Goal: Transaction & Acquisition: Book appointment/travel/reservation

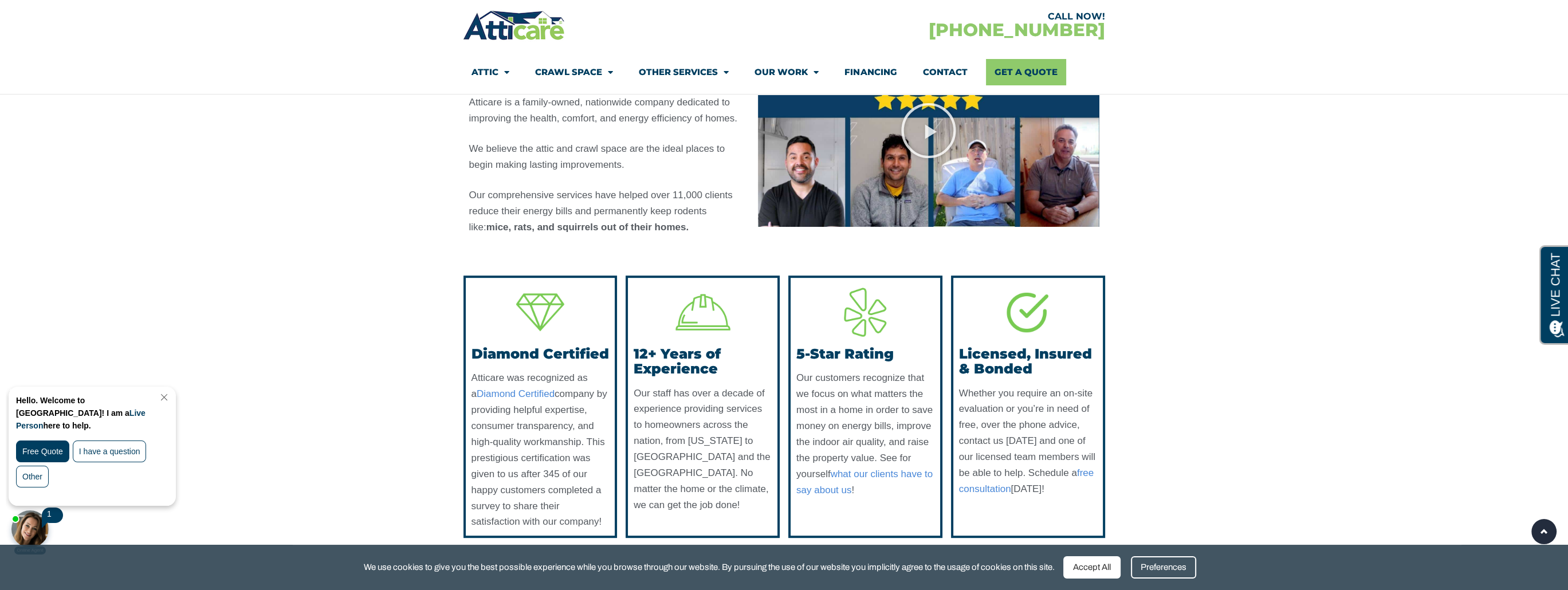
scroll to position [744, 0]
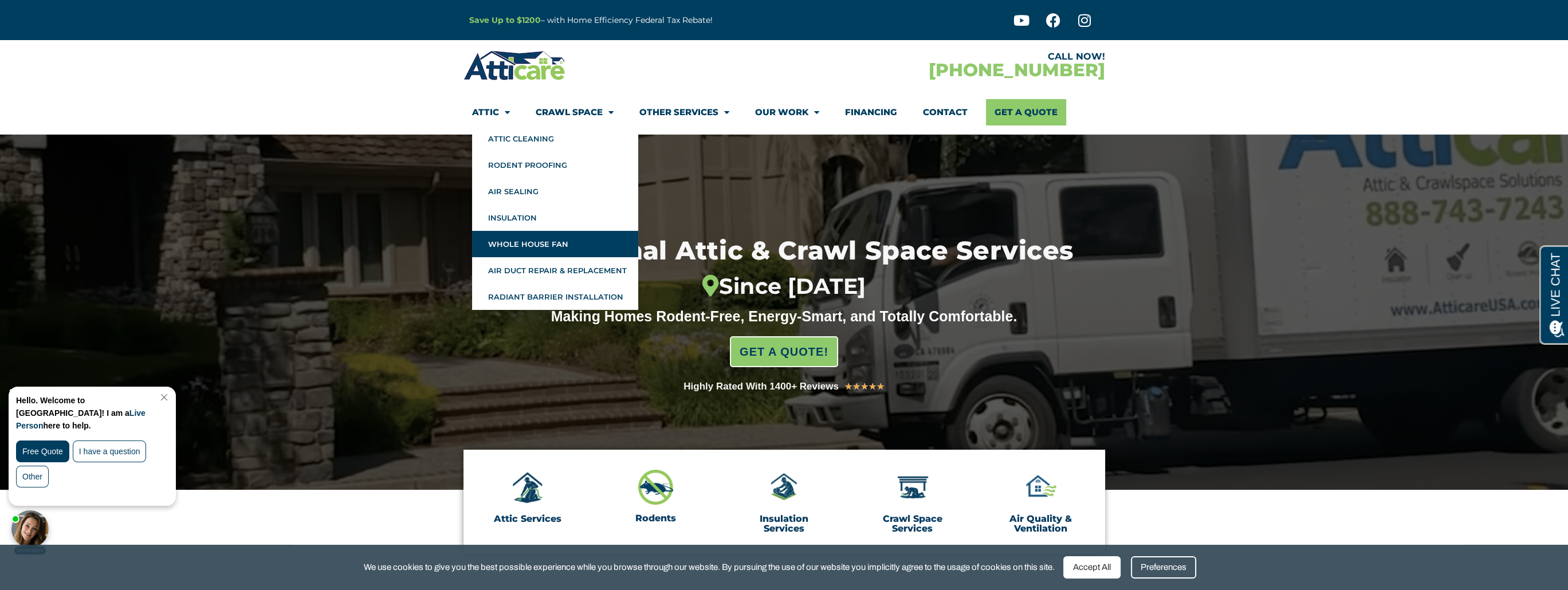
click at [549, 242] on link "Whole House Fan" at bounding box center [555, 244] width 166 height 26
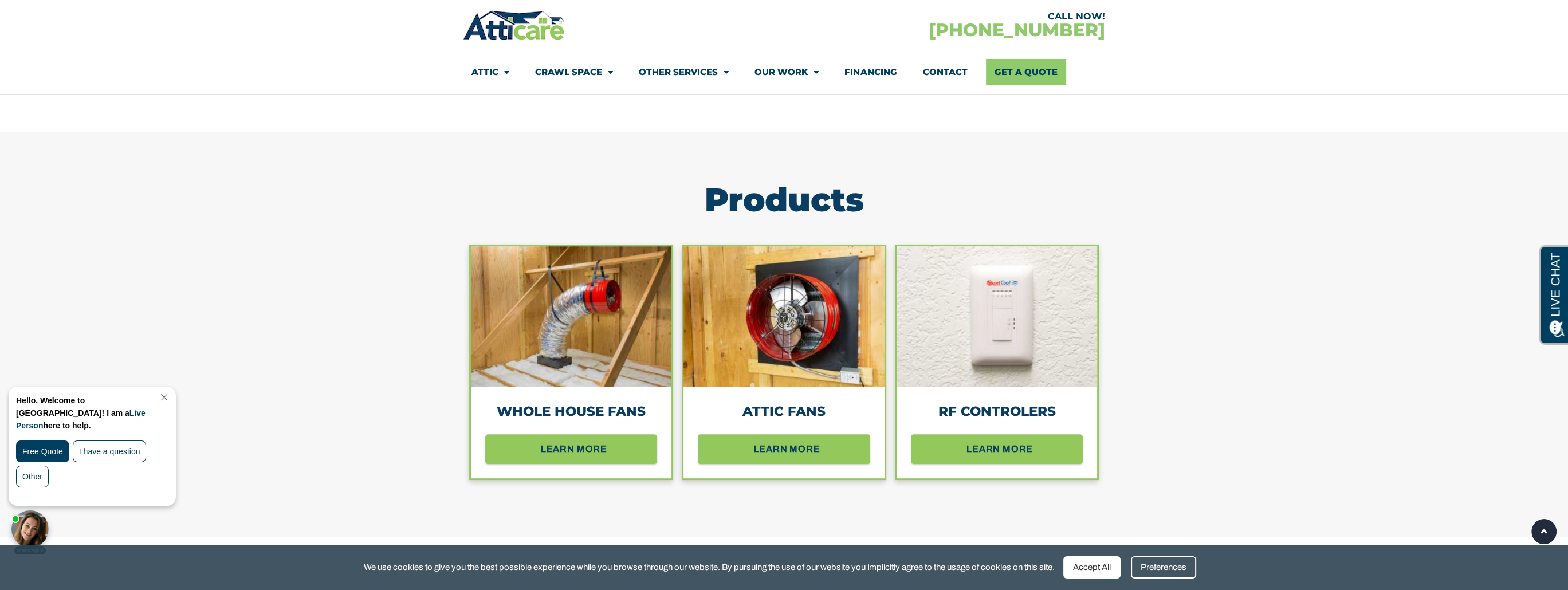
scroll to position [1031, 0]
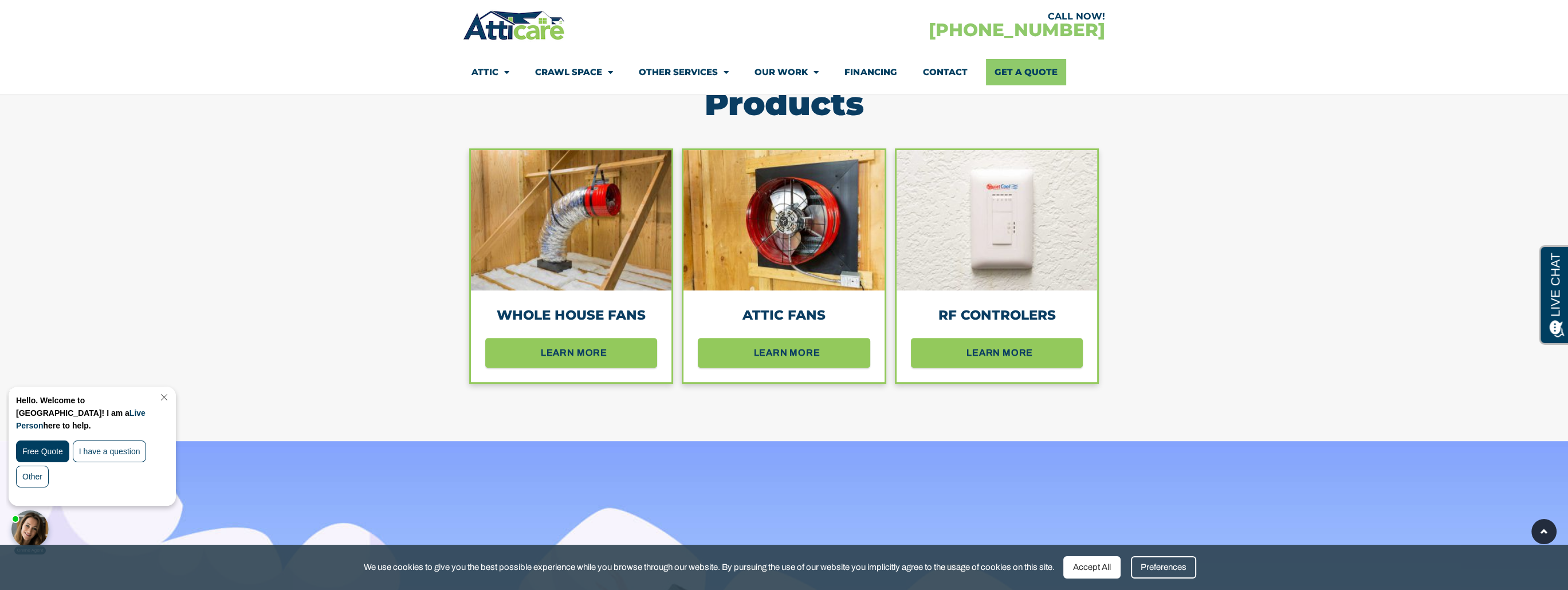
click at [599, 256] on img at bounding box center [572, 220] width 201 height 140
click at [584, 348] on span "learn more" at bounding box center [574, 352] width 73 height 20
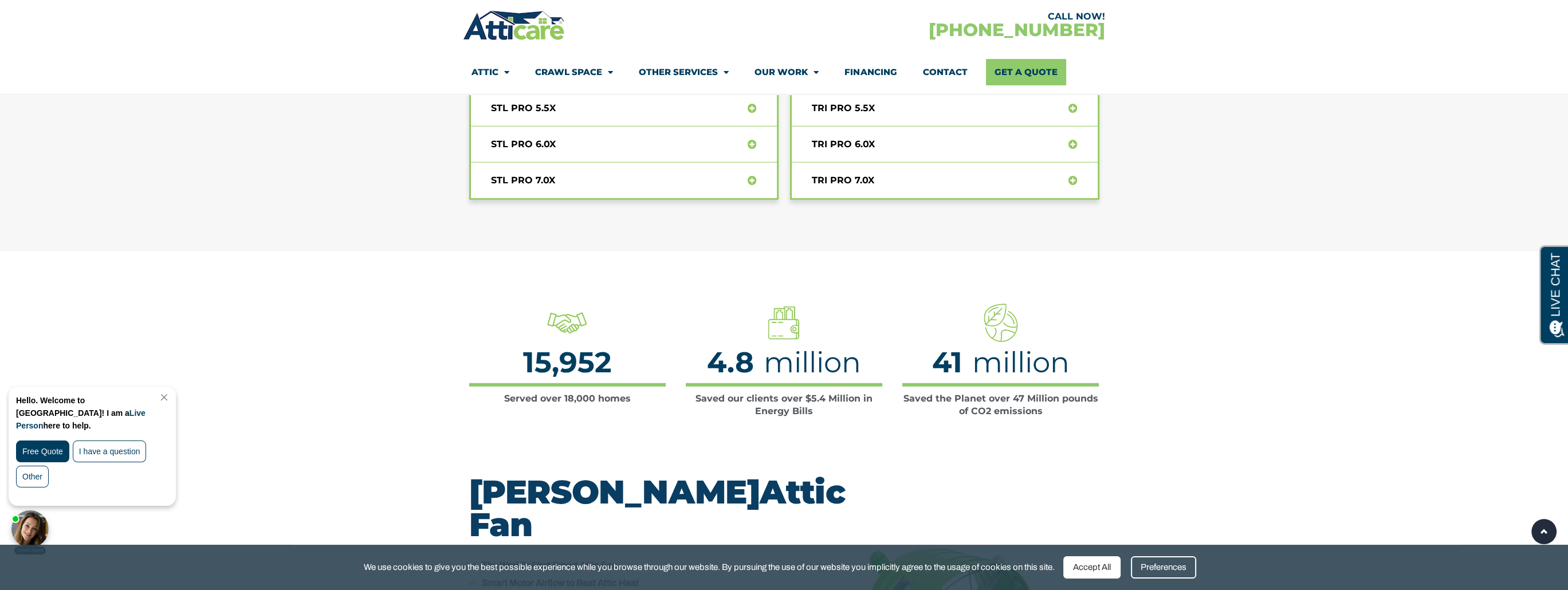
scroll to position [5321, 0]
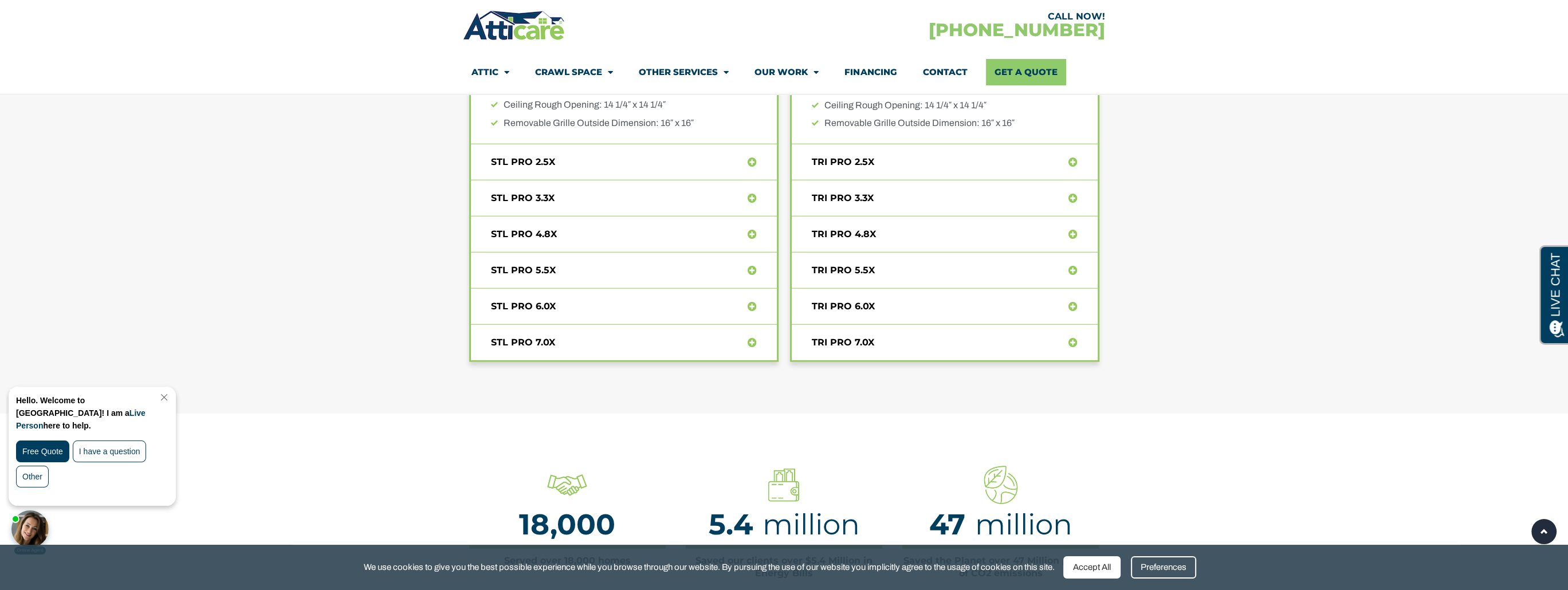
click at [538, 333] on div "STL PRO 7.0X Product Specifications SQFT Coverage @2CFM per SQFT: Covers up to …" at bounding box center [624, 342] width 306 height 36
click at [754, 339] on icon at bounding box center [752, 342] width 9 height 9
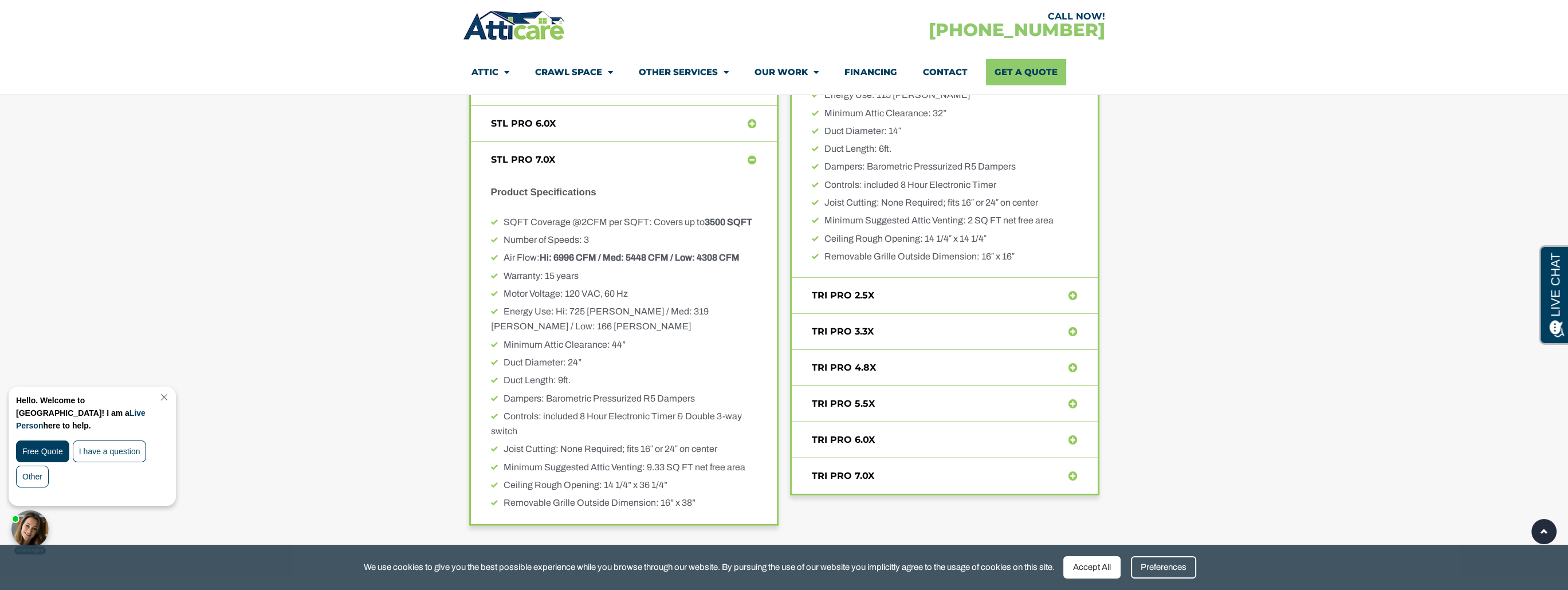
scroll to position [5034, 0]
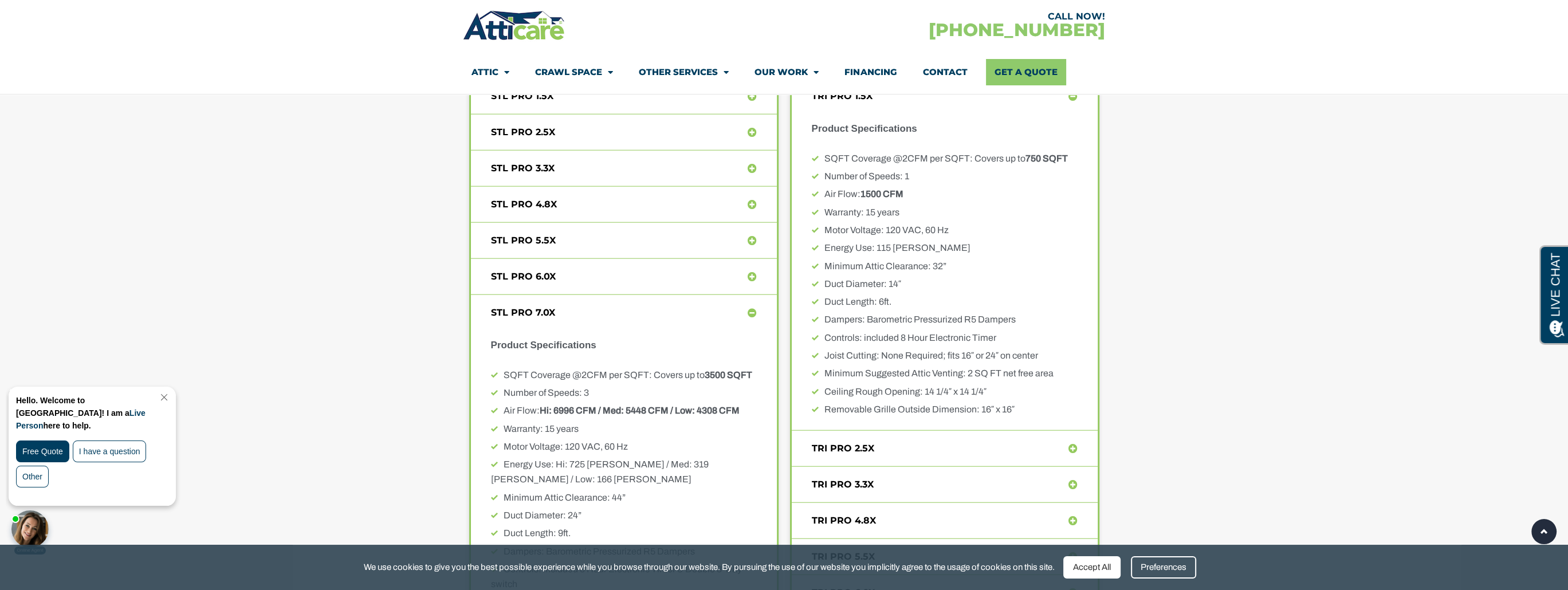
click at [751, 272] on icon at bounding box center [752, 276] width 9 height 9
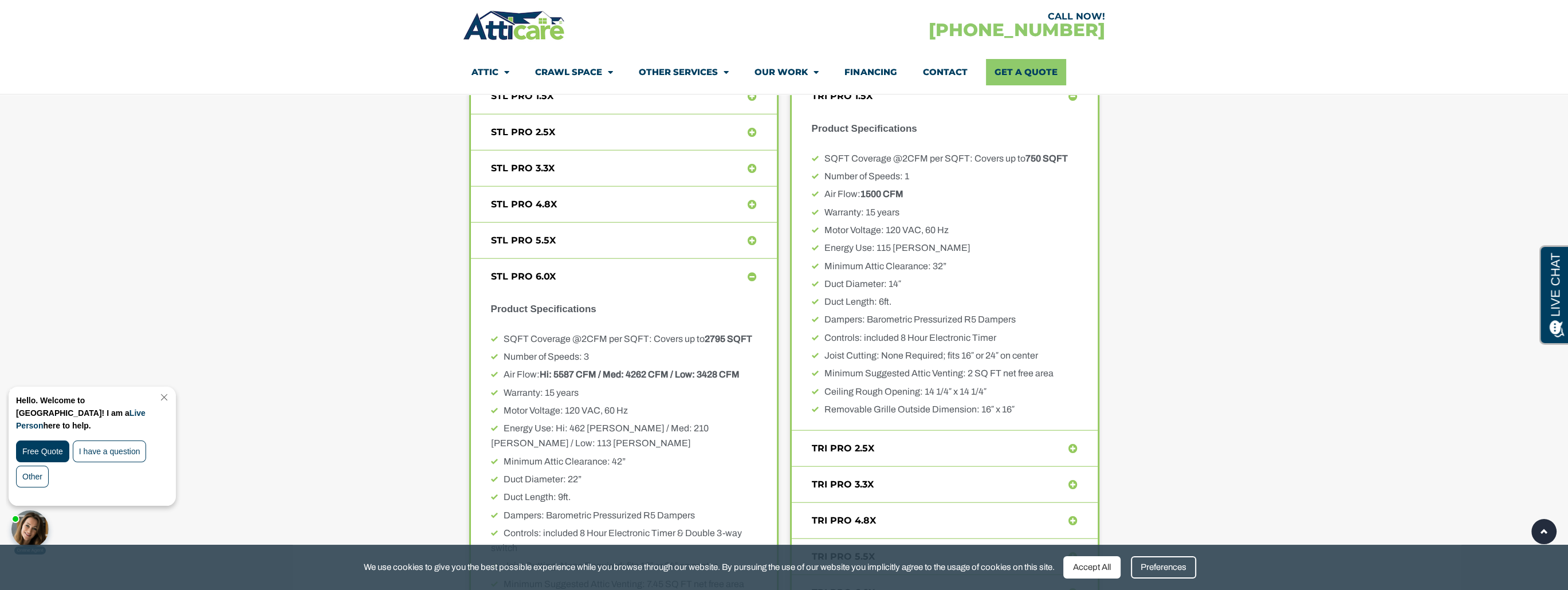
click at [754, 272] on icon at bounding box center [752, 276] width 9 height 9
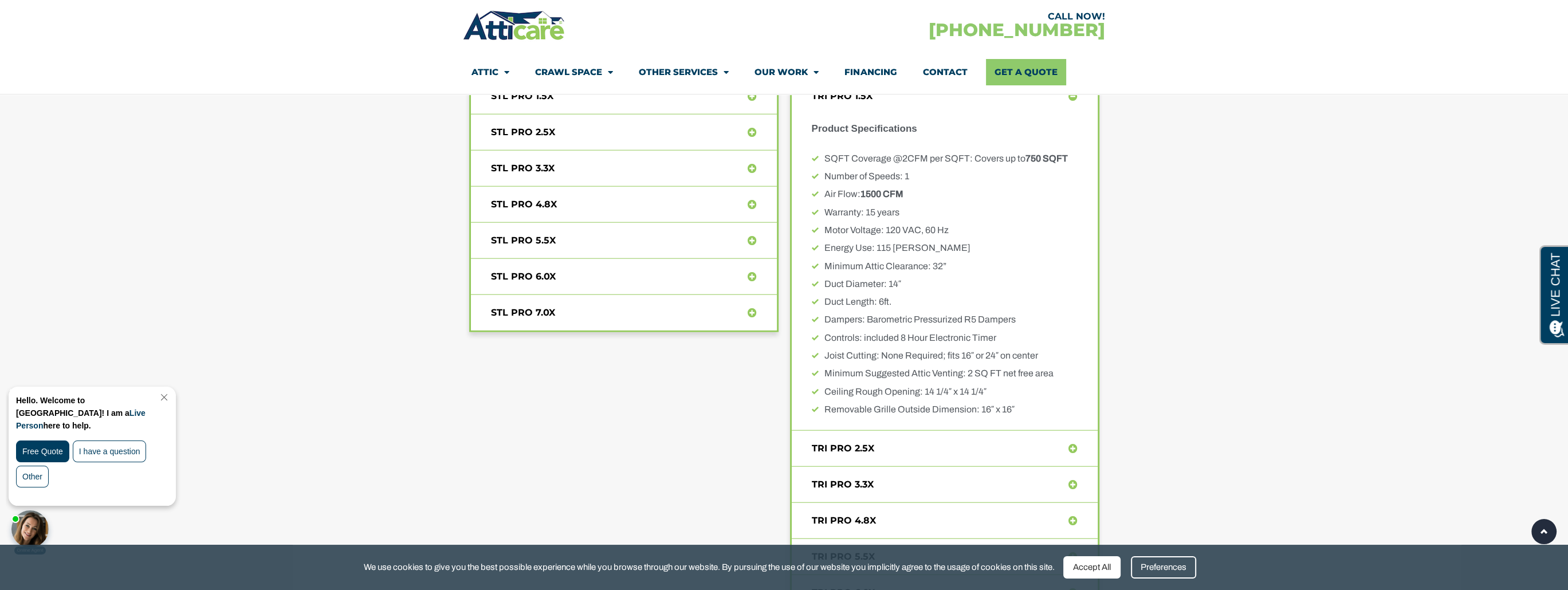
click at [752, 311] on icon at bounding box center [752, 312] width 9 height 9
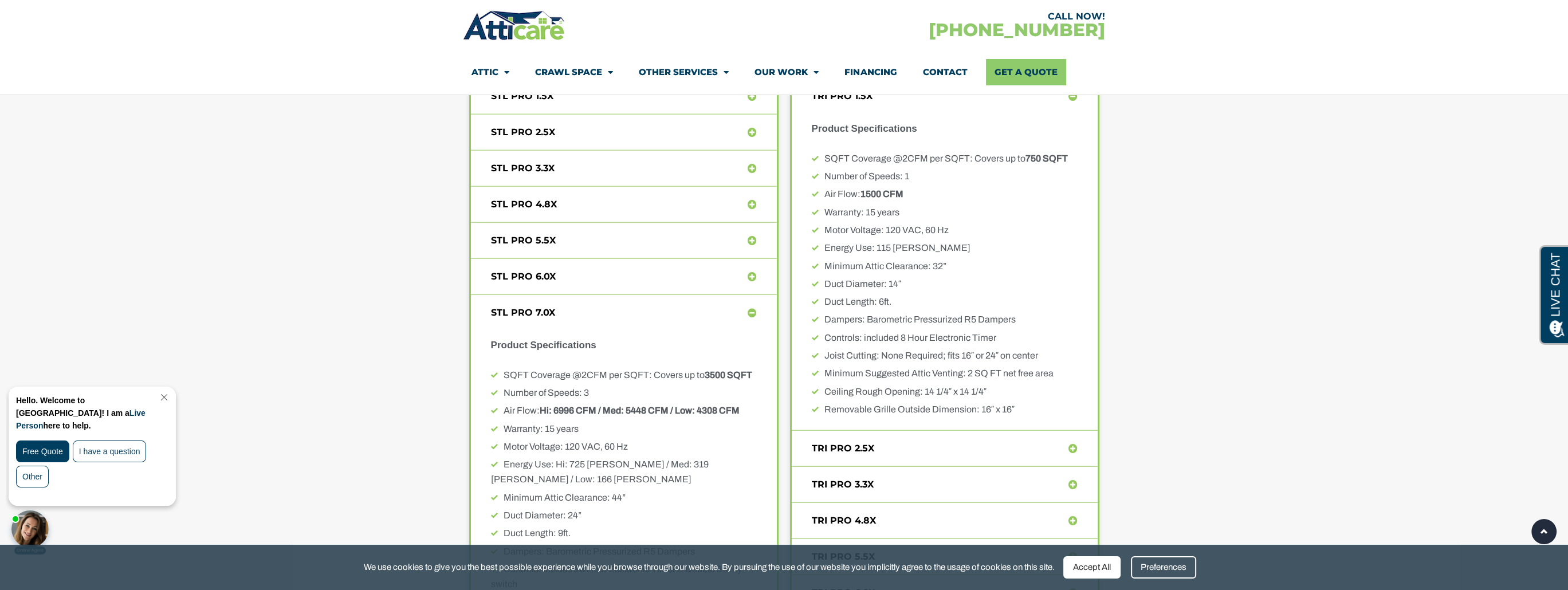
click at [749, 272] on icon at bounding box center [752, 276] width 9 height 9
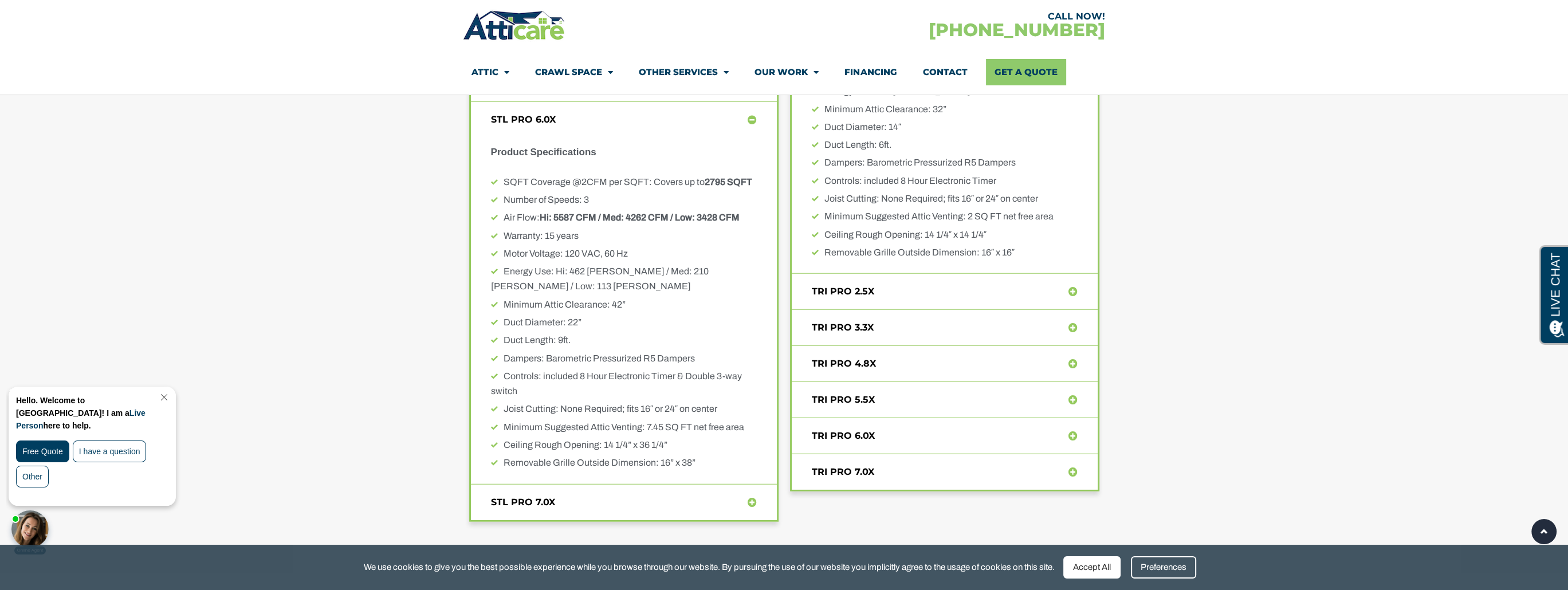
scroll to position [5206, 0]
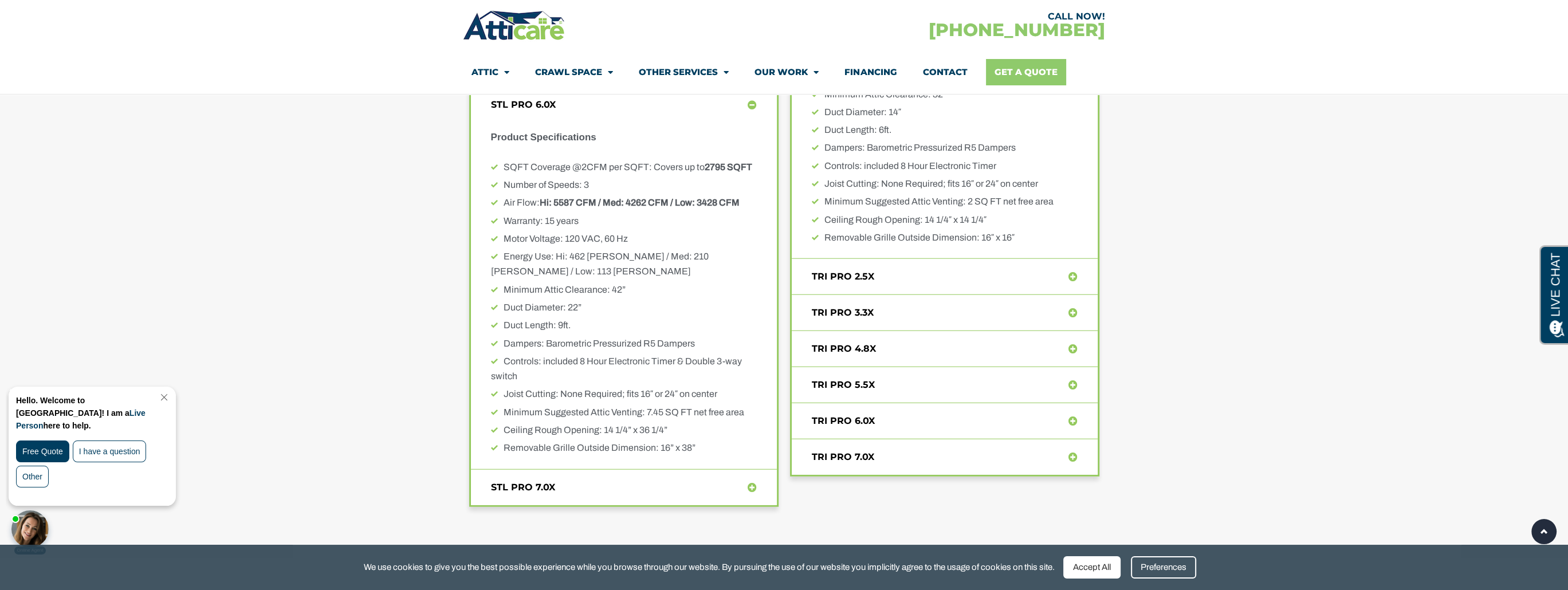
click at [1036, 75] on link "Get A Quote" at bounding box center [1025, 72] width 80 height 26
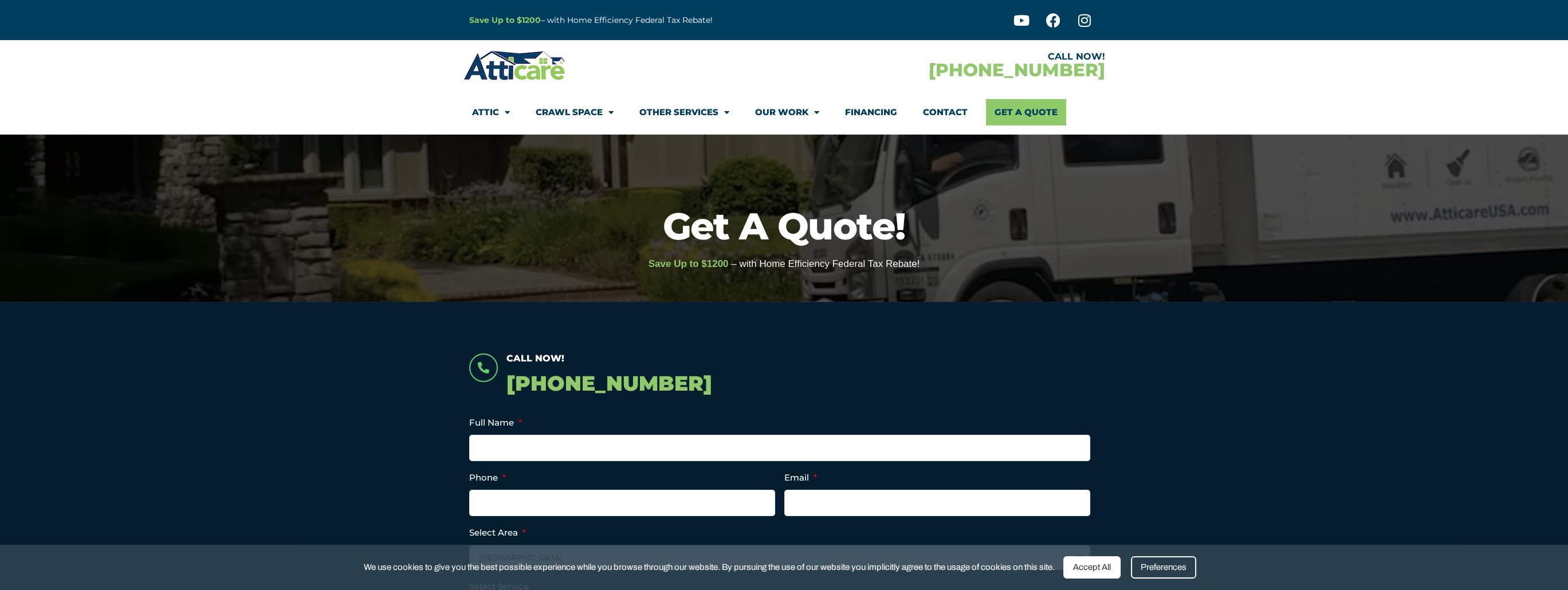
scroll to position [172, 0]
